Goal: Transaction & Acquisition: Purchase product/service

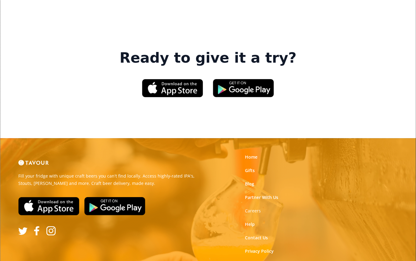
scroll to position [896, 0]
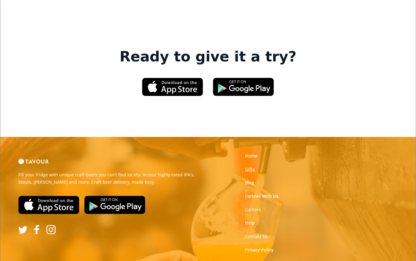
click at [252, 166] on link "Gifts" at bounding box center [250, 169] width 10 height 6
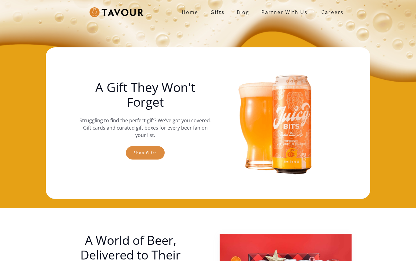
click at [136, 153] on link "Shop gifts" at bounding box center [145, 152] width 39 height 13
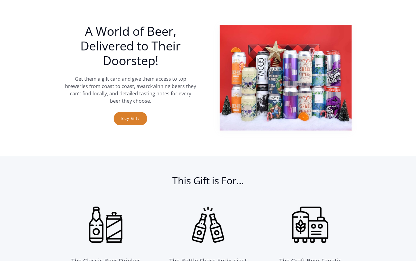
scroll to position [209, 0]
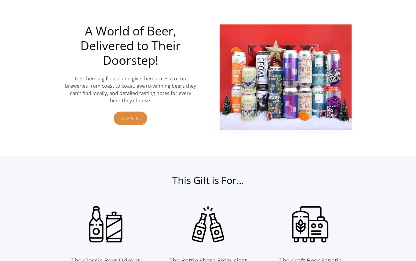
click at [128, 122] on link "Buy Gift" at bounding box center [131, 118] width 34 height 13
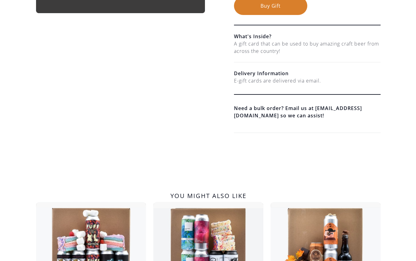
scroll to position [326, 0]
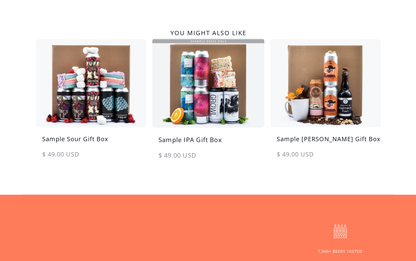
click at [209, 106] on img at bounding box center [209, 82] width 116 height 93
